Goal: Use online tool/utility: Utilize a website feature to perform a specific function

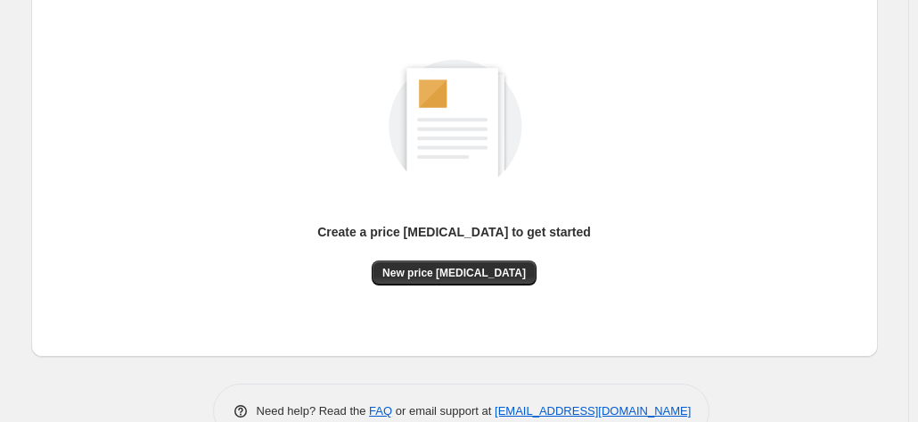
scroll to position [245, 0]
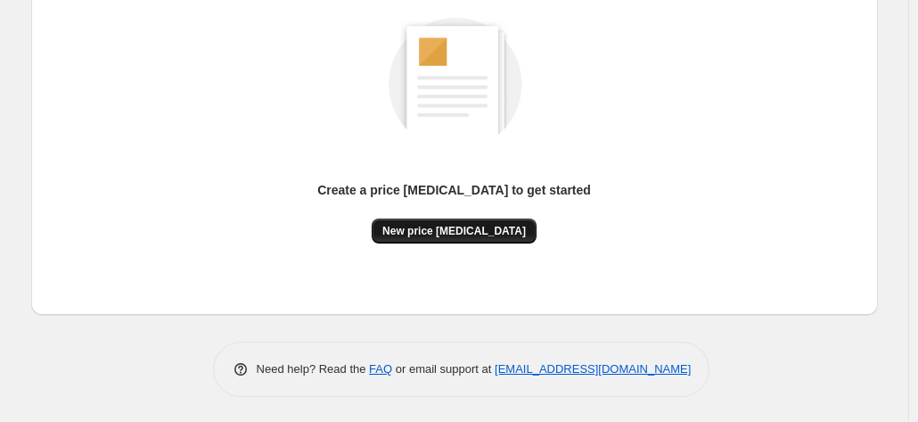
click at [490, 229] on span "New price [MEDICAL_DATA]" at bounding box center [455, 231] width 144 height 14
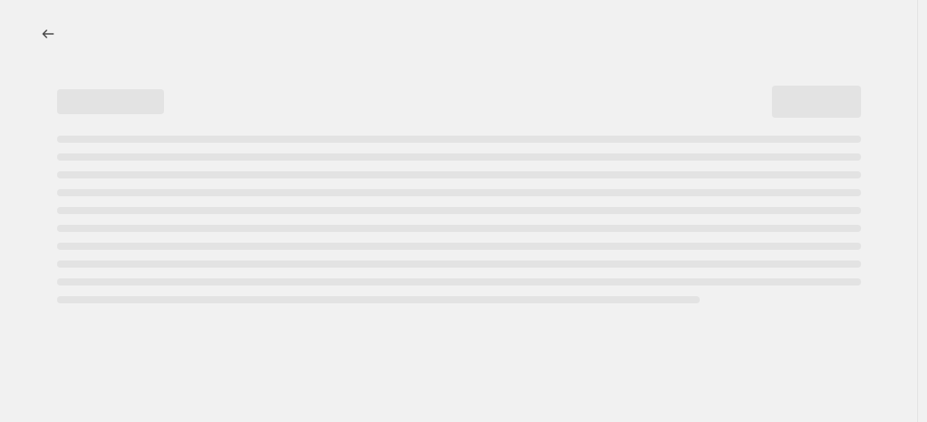
select select "percentage"
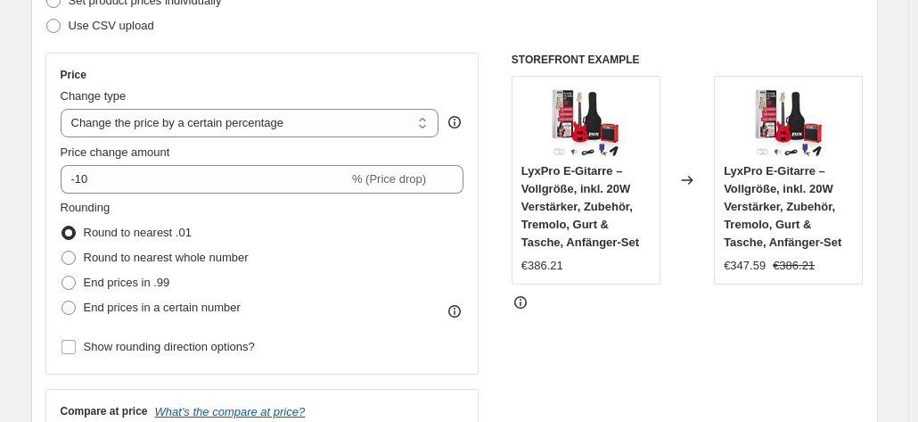
scroll to position [178, 0]
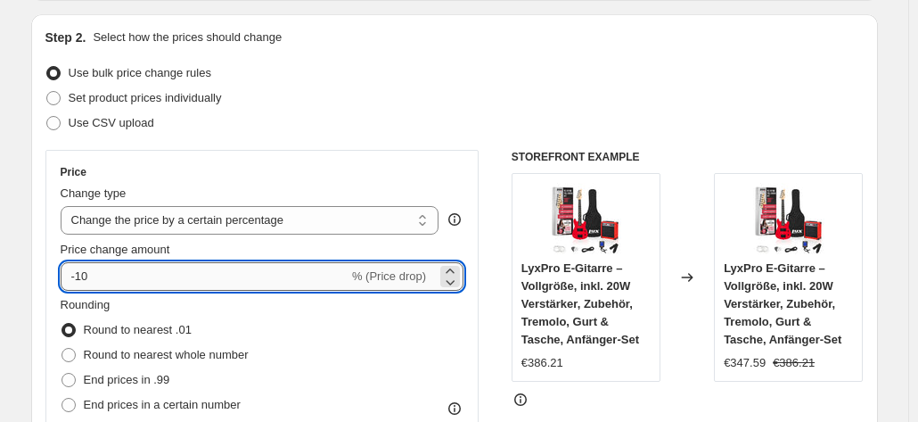
click at [259, 272] on input "-10" at bounding box center [205, 276] width 288 height 29
type input "-1"
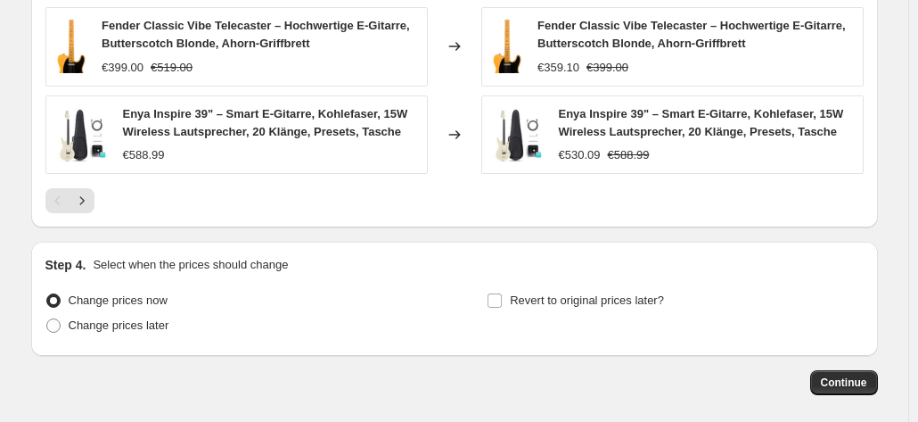
scroll to position [1403, 0]
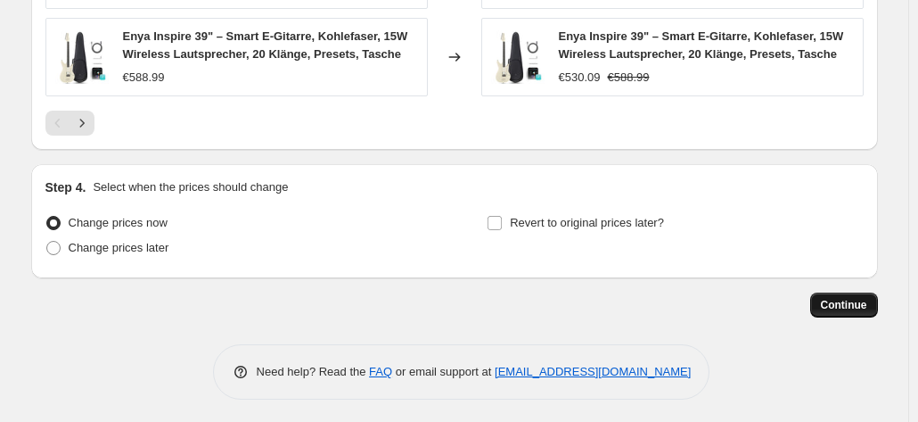
type input "-35"
click at [852, 309] on button "Continue" at bounding box center [845, 304] width 68 height 25
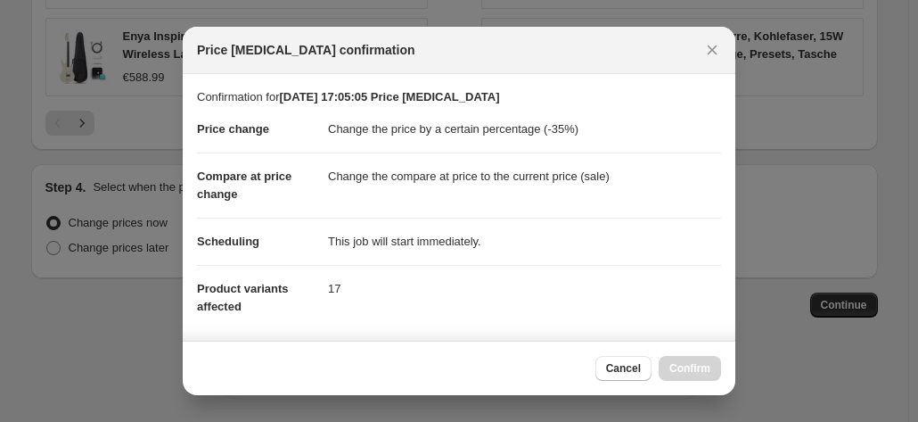
scroll to position [325, 0]
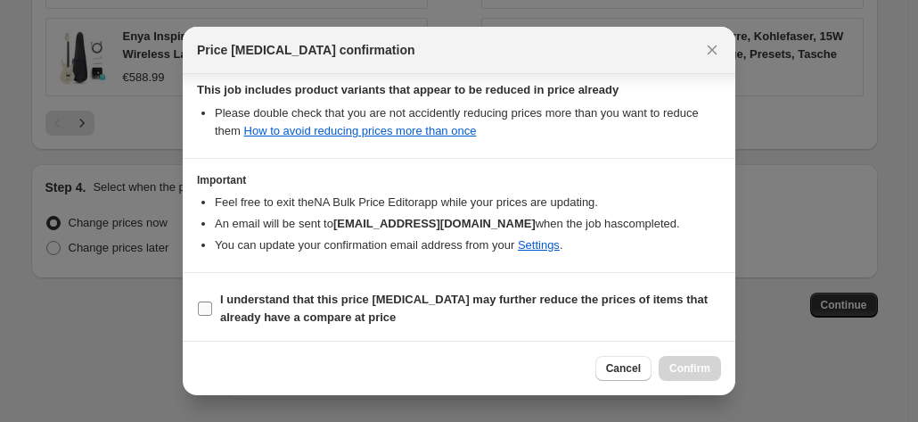
click at [498, 298] on b "I understand that this price [MEDICAL_DATA] may further reduce the prices of it…" at bounding box center [464, 307] width 488 height 31
click at [212, 301] on input "I understand that this price [MEDICAL_DATA] may further reduce the prices of it…" at bounding box center [205, 308] width 14 height 14
checkbox input "true"
click at [687, 370] on span "Confirm" at bounding box center [690, 368] width 41 height 14
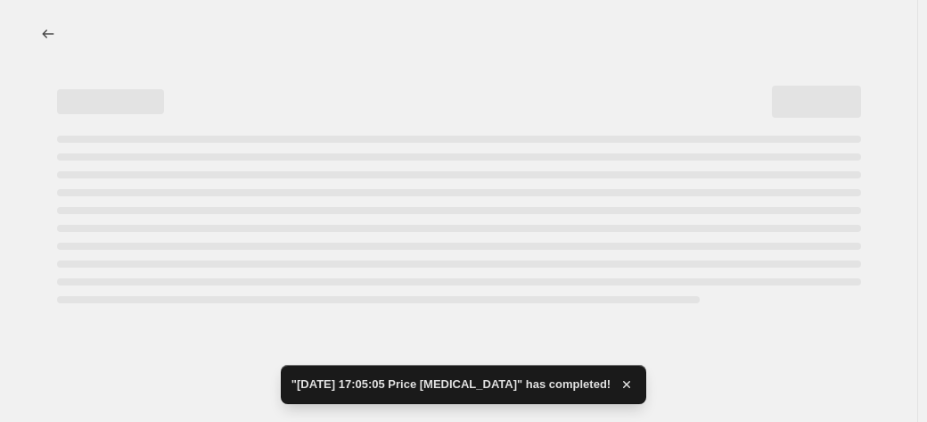
select select "percentage"
